Goal: Find specific page/section: Find specific page/section

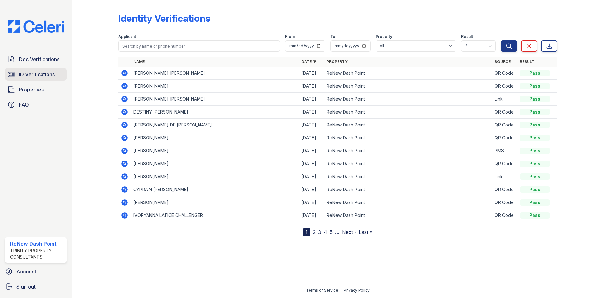
click at [29, 70] on link "ID Verifications" at bounding box center [36, 74] width 62 height 13
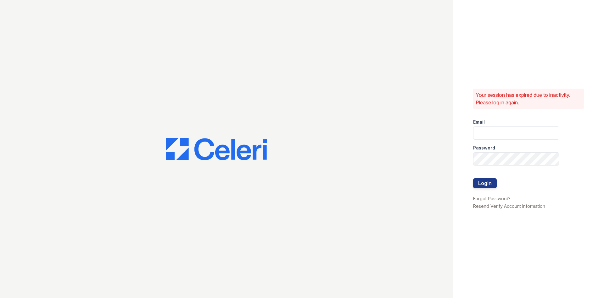
type input "renewdashpoint@trinity-pm.com"
click at [488, 185] on button "Login" at bounding box center [485, 183] width 24 height 10
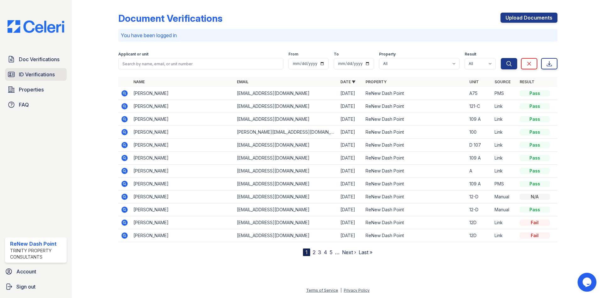
click at [32, 77] on span "ID Verifications" at bounding box center [37, 75] width 36 height 8
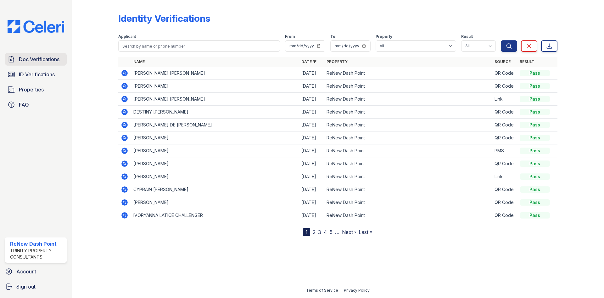
click at [26, 58] on span "Doc Verifications" at bounding box center [39, 59] width 41 height 8
